Goal: Find specific page/section: Find specific page/section

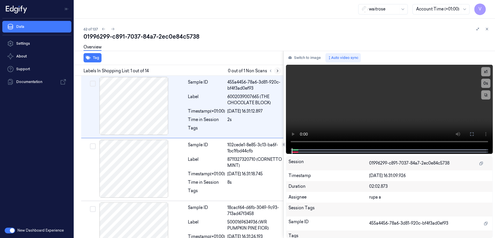
click at [280, 70] on button at bounding box center [277, 70] width 7 height 7
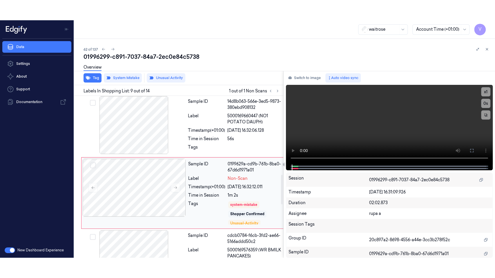
scroll to position [455, 0]
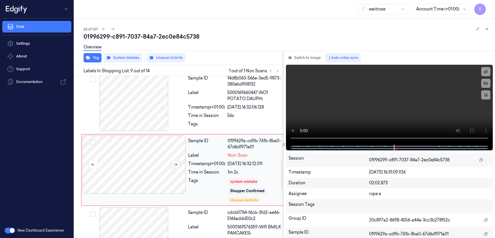
click at [175, 160] on button at bounding box center [175, 164] width 9 height 9
click at [474, 133] on button at bounding box center [471, 130] width 9 height 9
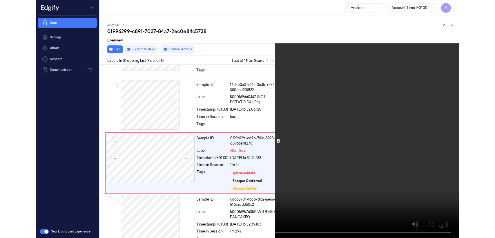
scroll to position [434, 0]
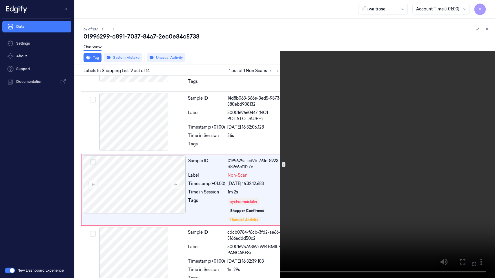
click at [242, 181] on video at bounding box center [247, 139] width 495 height 278
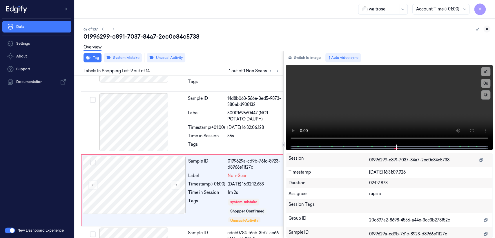
click at [487, 28] on icon at bounding box center [487, 29] width 2 height 2
